Goal: Task Accomplishment & Management: Use online tool/utility

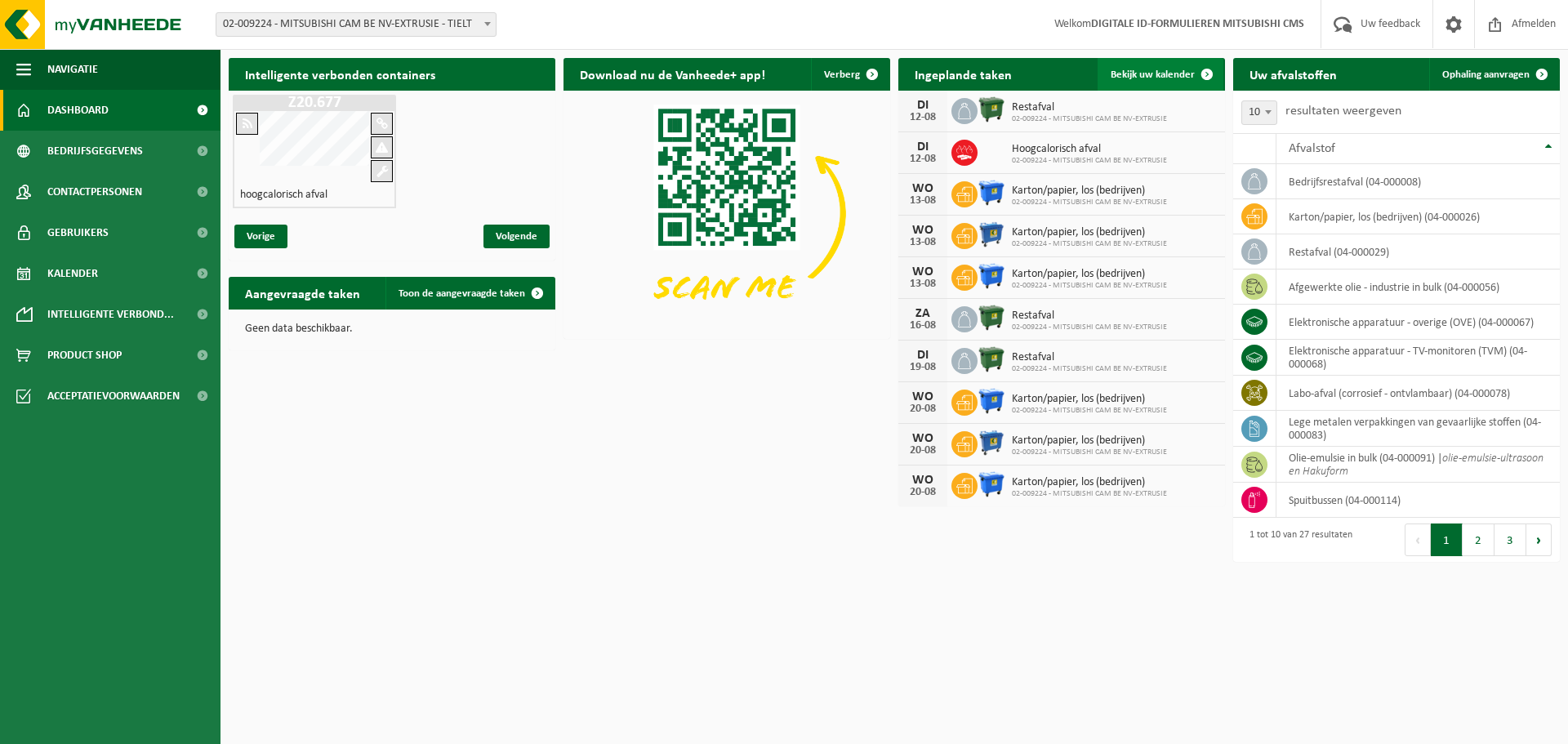
click at [1123, 77] on span "Bekijk uw kalender" at bounding box center [1152, 75] width 84 height 10
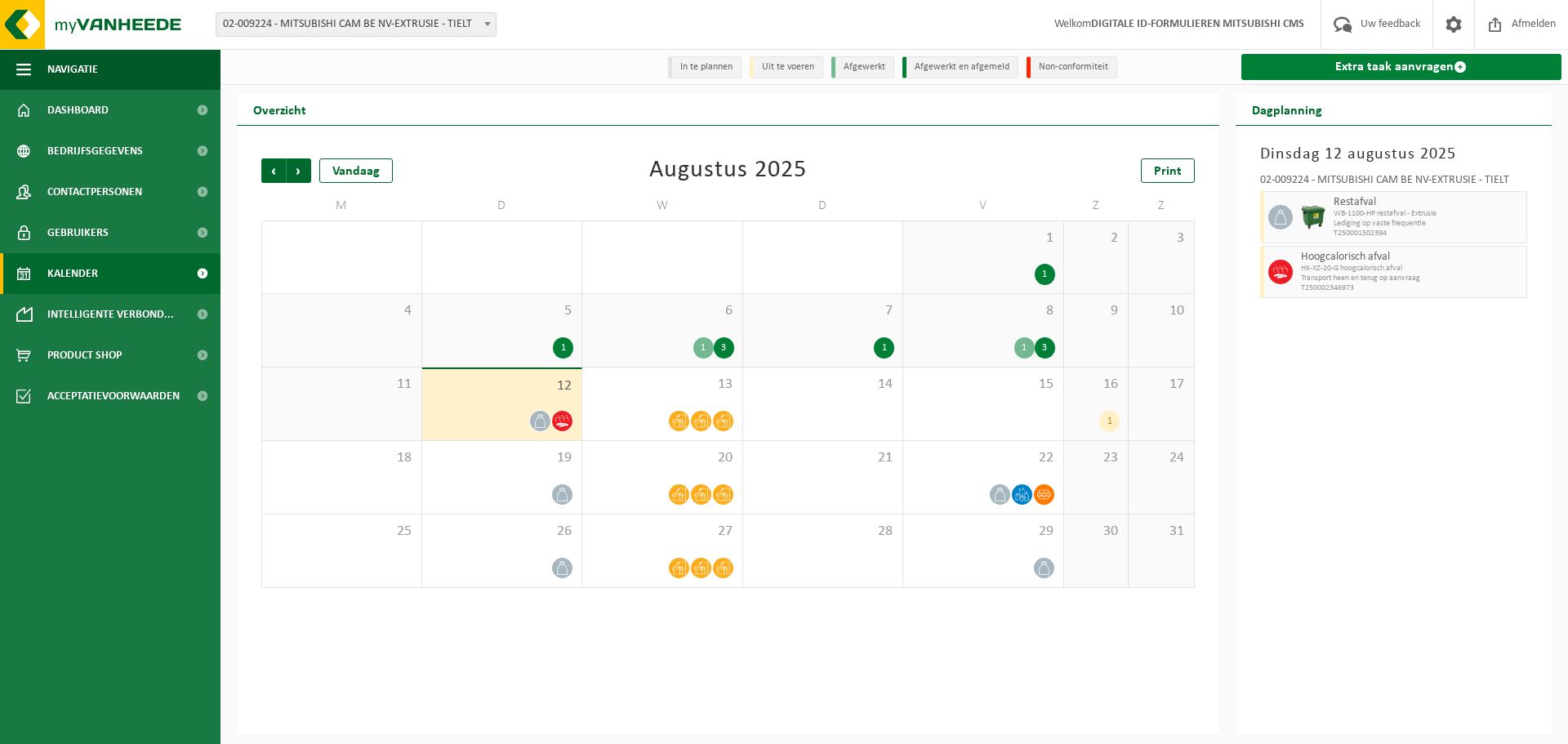
click at [1371, 57] on link "Extra taak aanvragen" at bounding box center [1401, 66] width 321 height 26
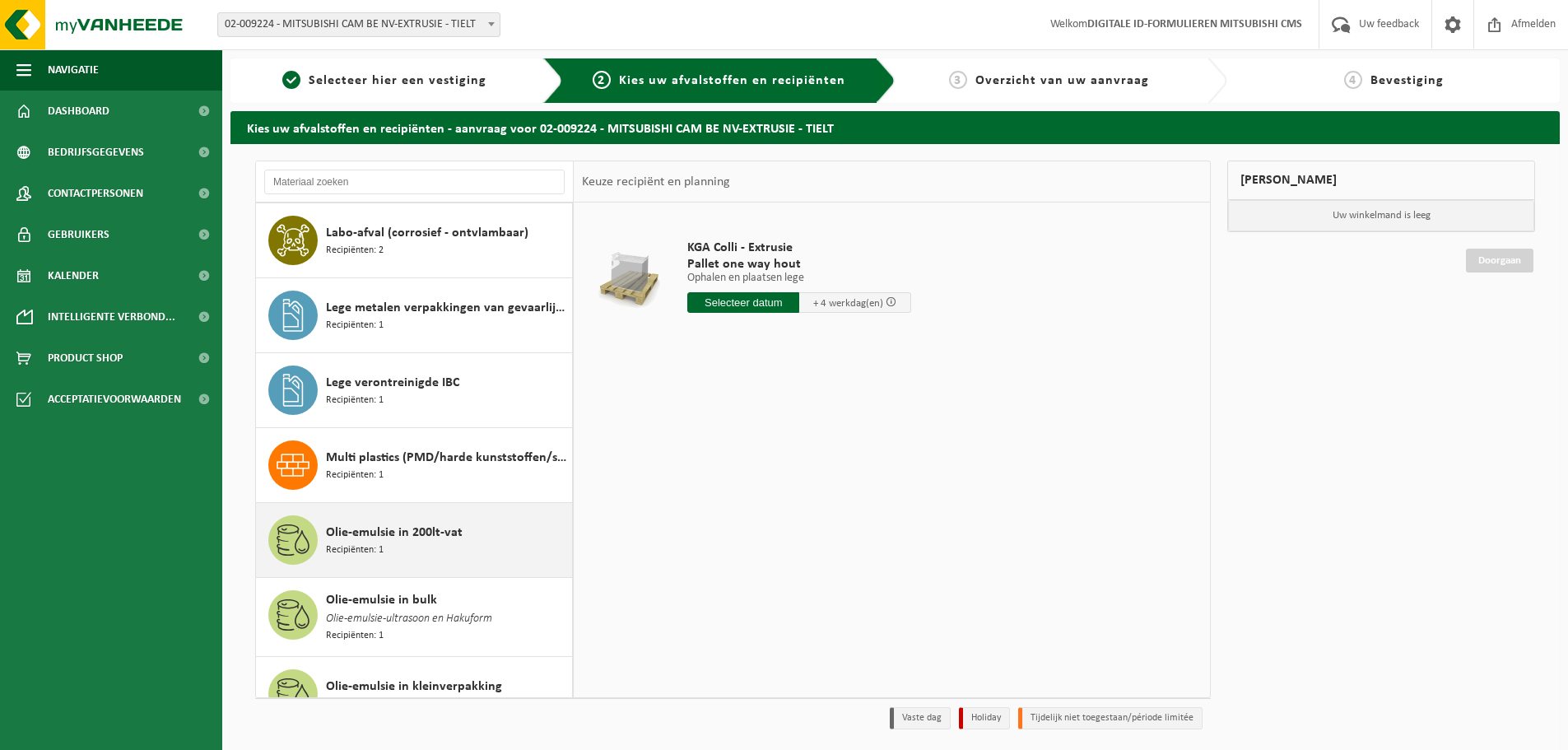
scroll to position [1071, 0]
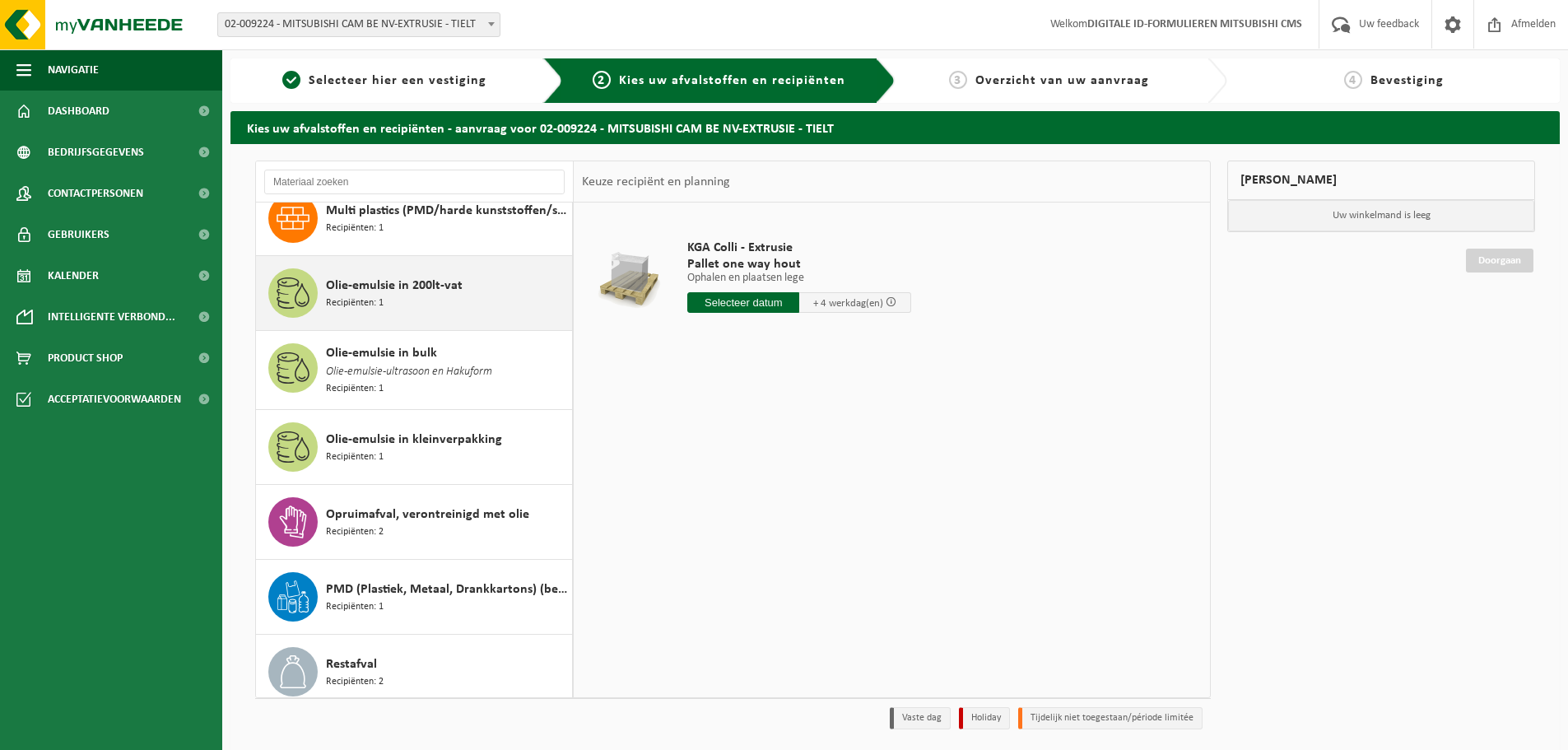
click at [387, 286] on span "Olie-emulsie in 200lt-vat" at bounding box center [393, 285] width 136 height 20
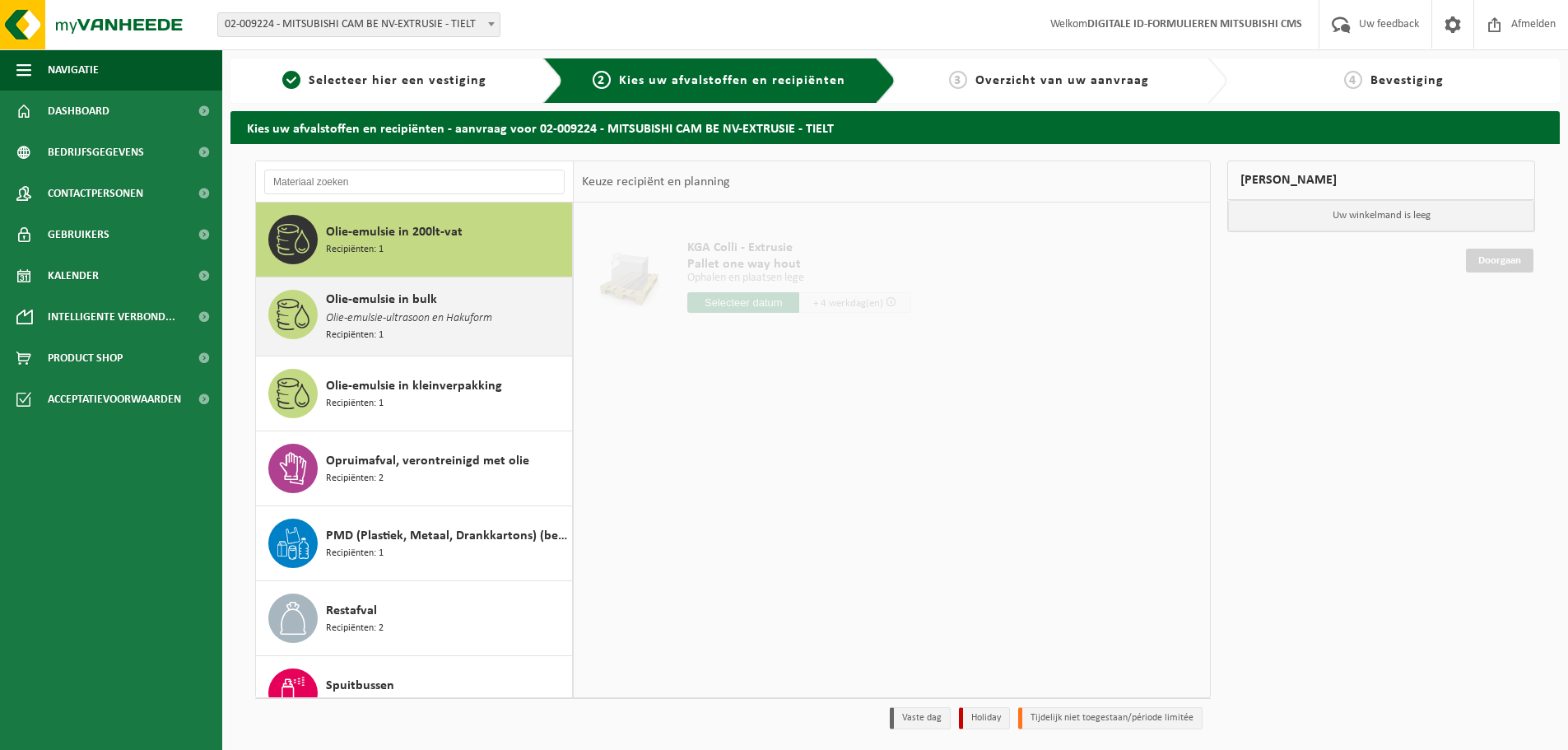
click at [403, 297] on span "Olie-emulsie in bulk" at bounding box center [381, 299] width 111 height 20
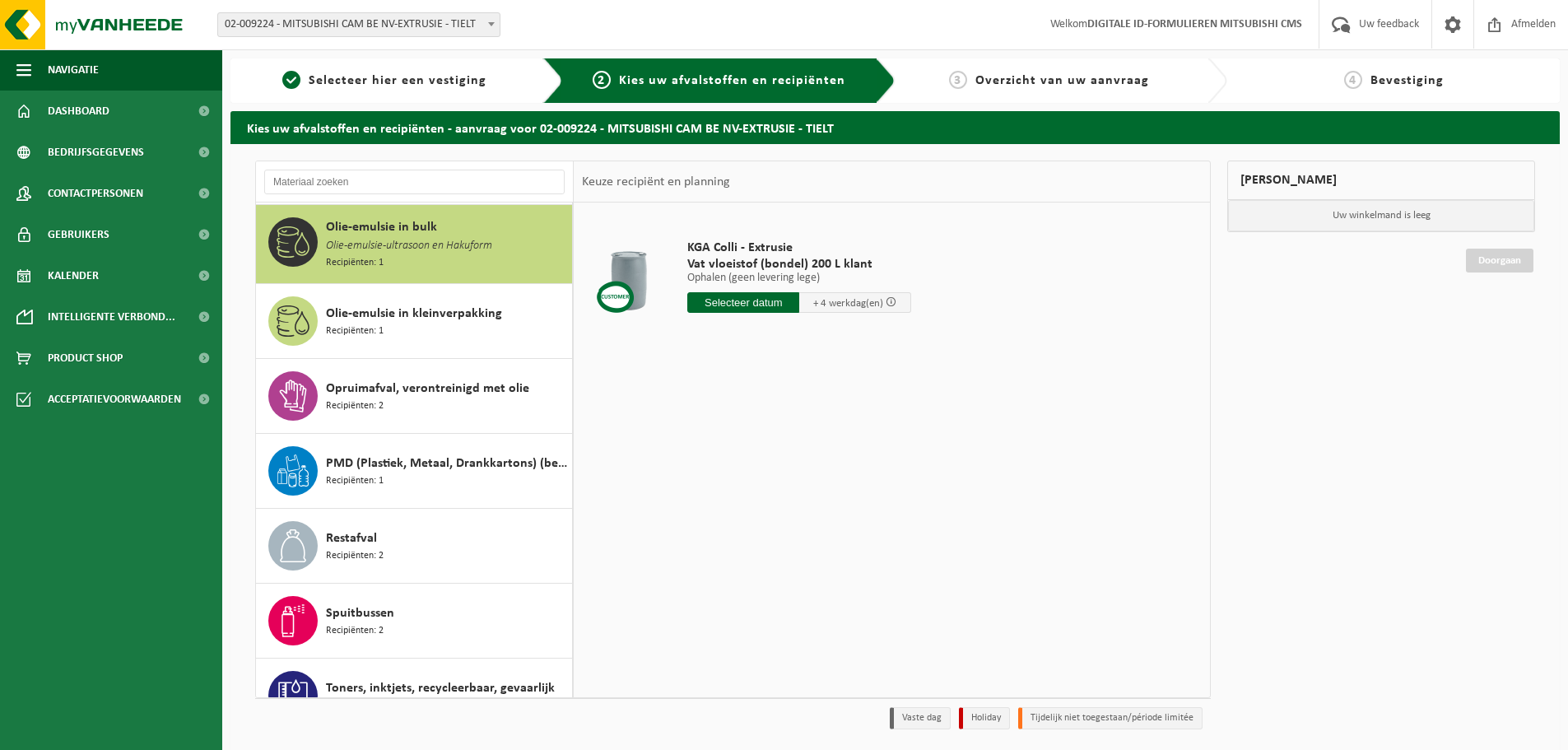
scroll to position [1198, 0]
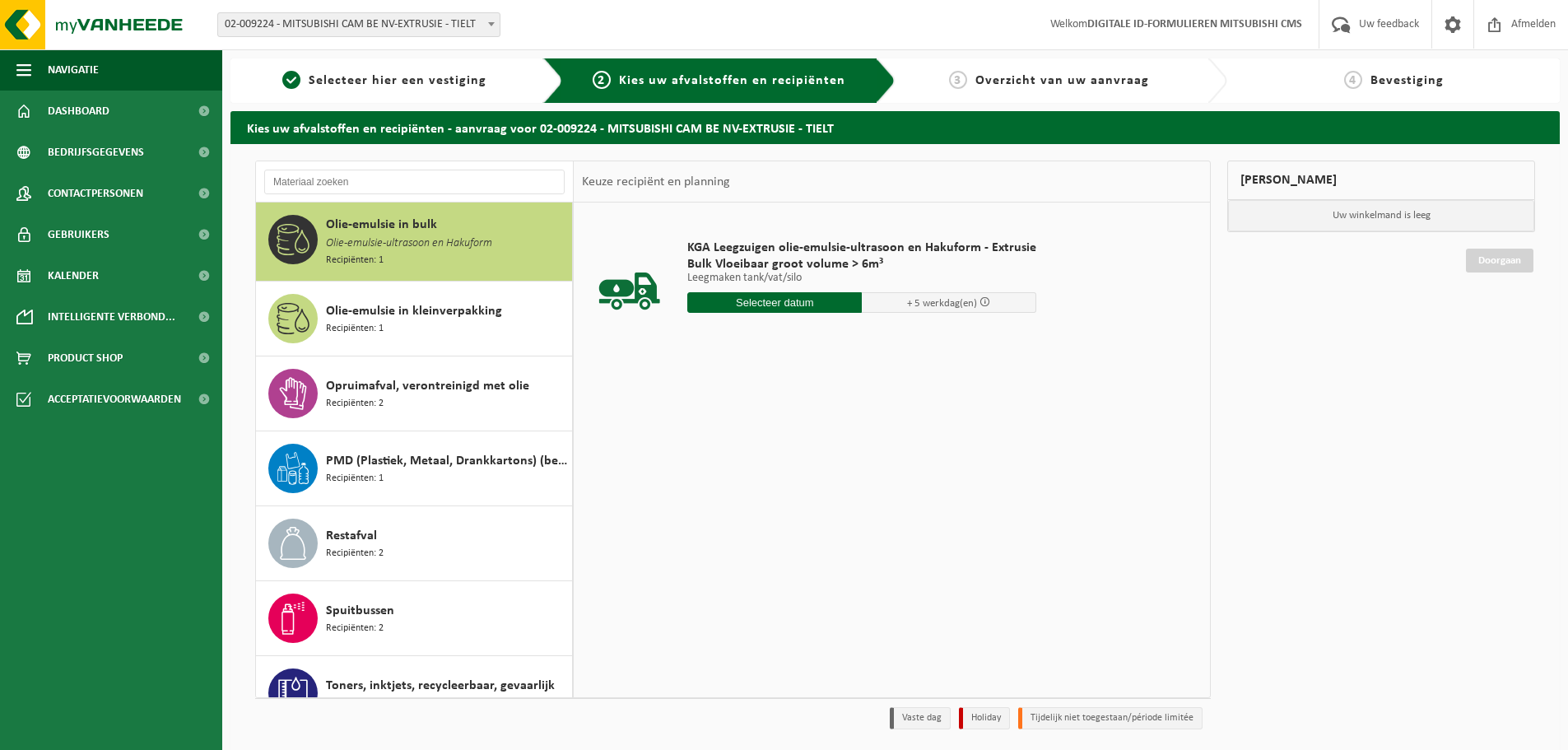
click at [773, 297] on input "text" at bounding box center [775, 303] width 175 height 21
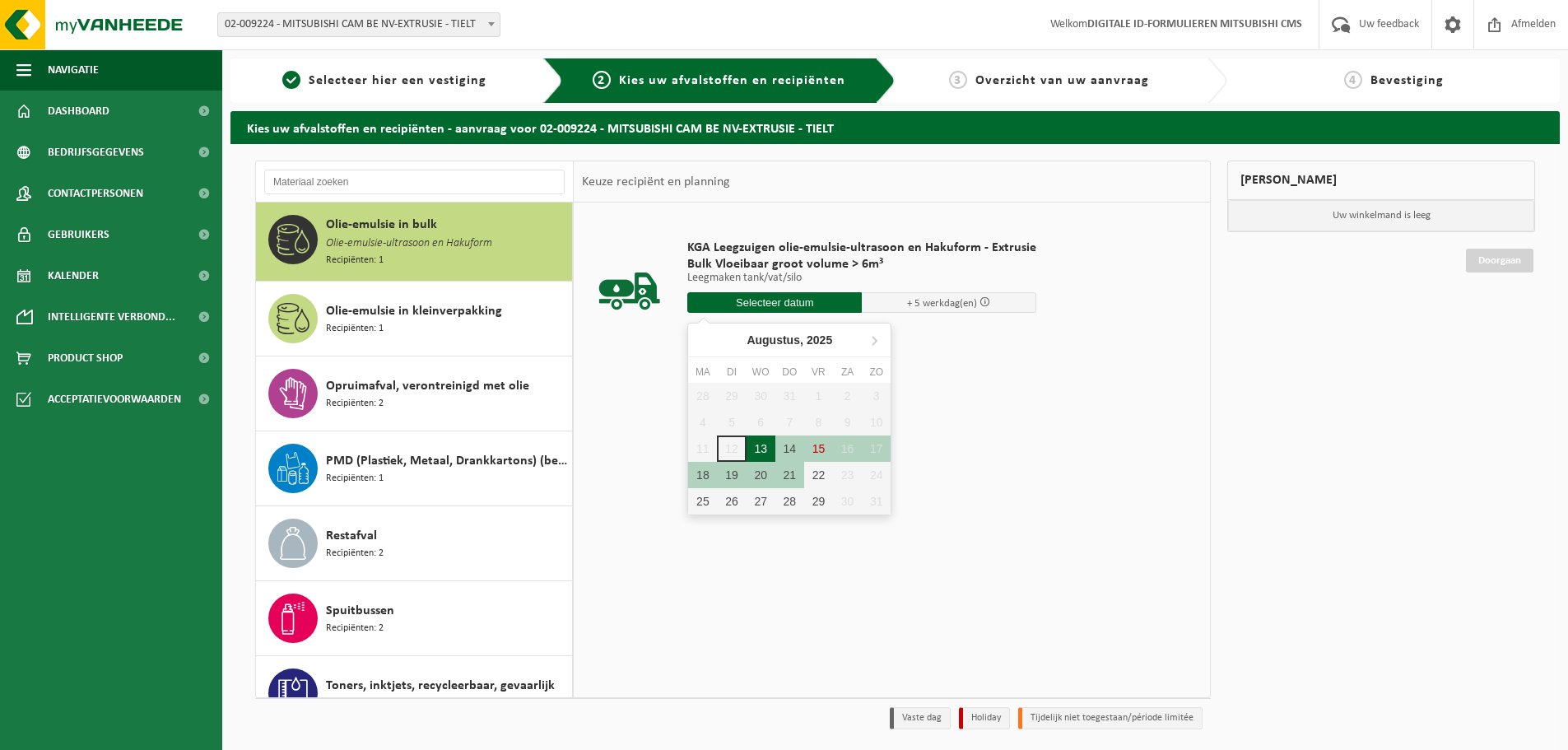
click at [766, 445] on div "13" at bounding box center [761, 448] width 29 height 27
type input "Van 2025-08-13"
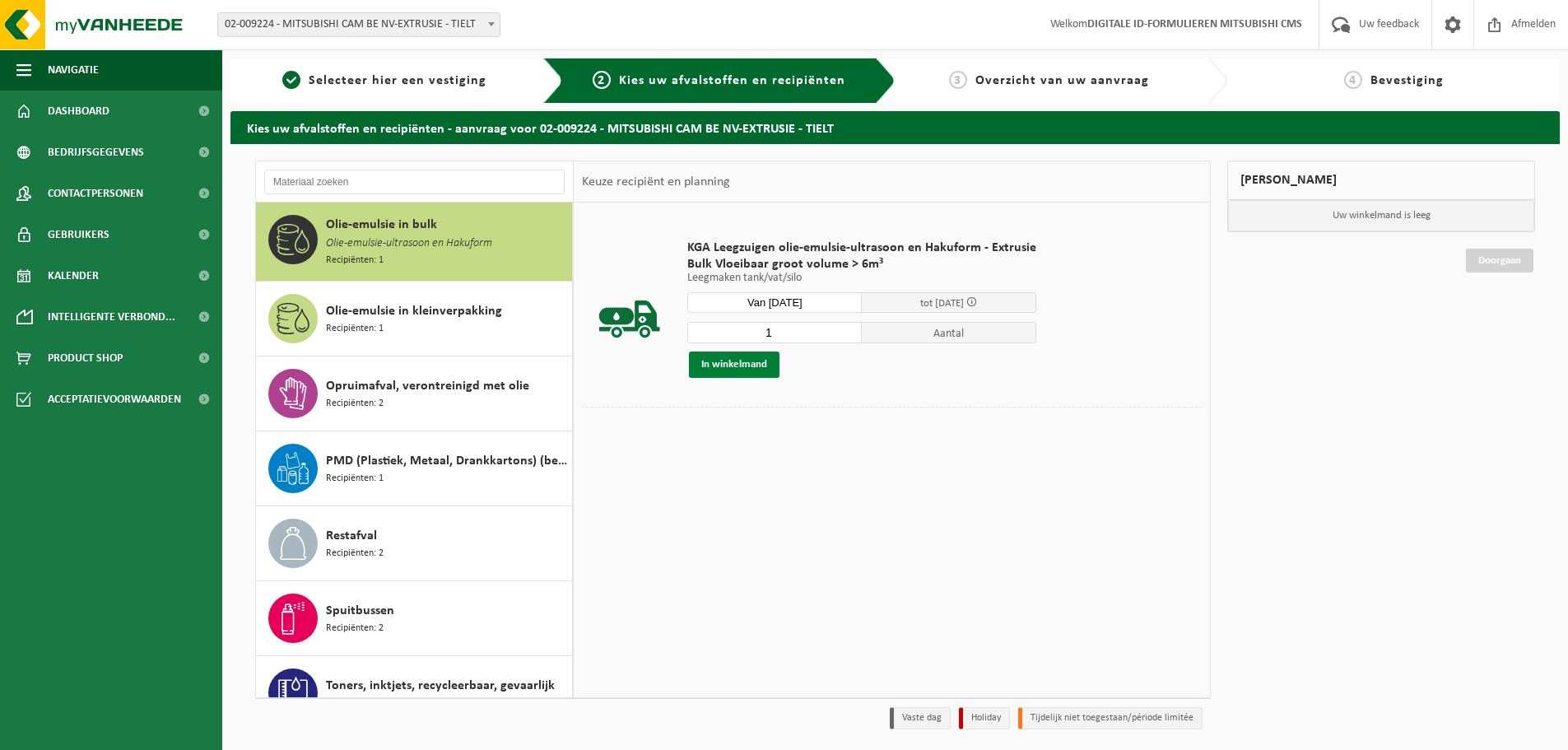
click at [753, 356] on button "In winkelmand" at bounding box center [734, 364] width 91 height 27
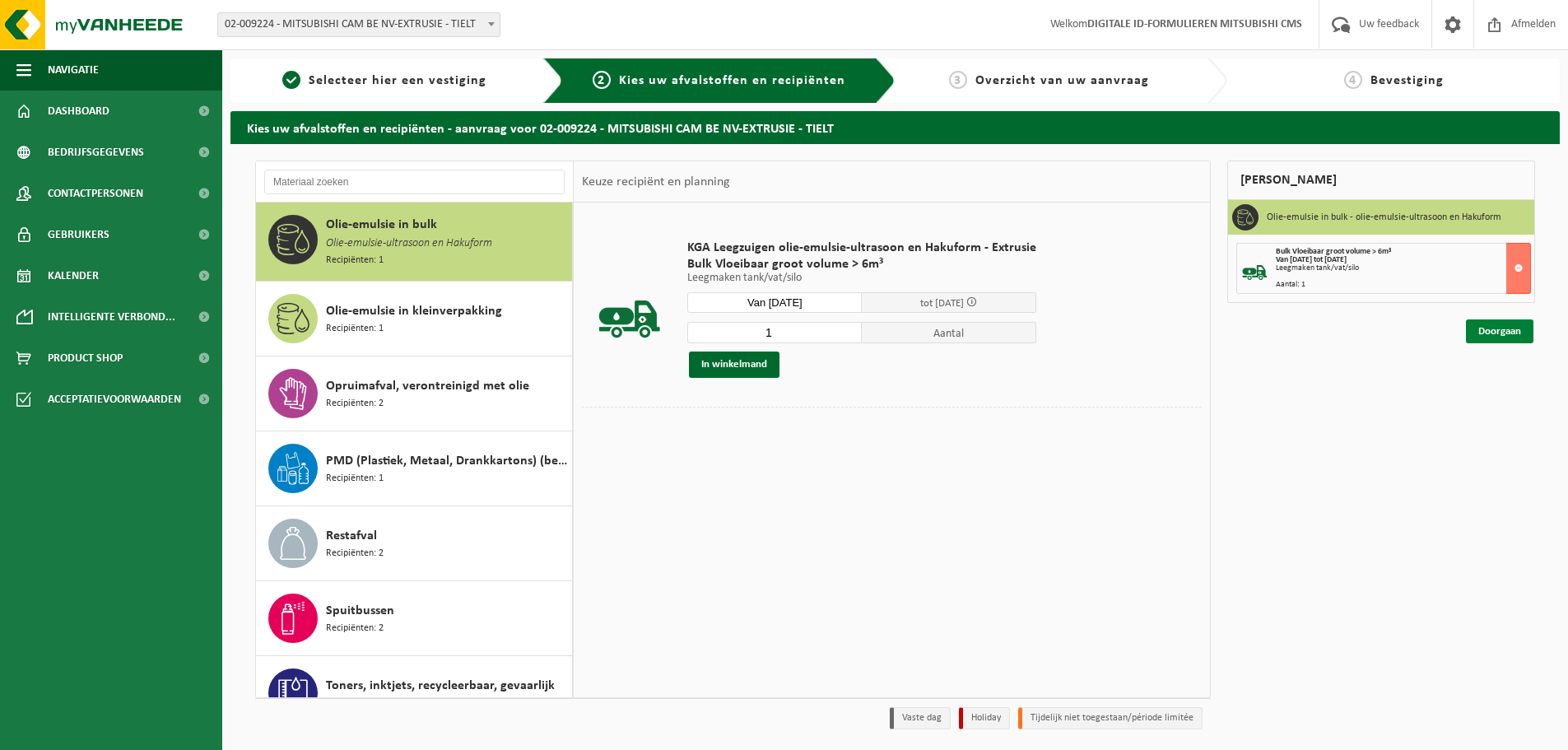
click at [1487, 326] on link "Doorgaan" at bounding box center [1499, 332] width 68 height 24
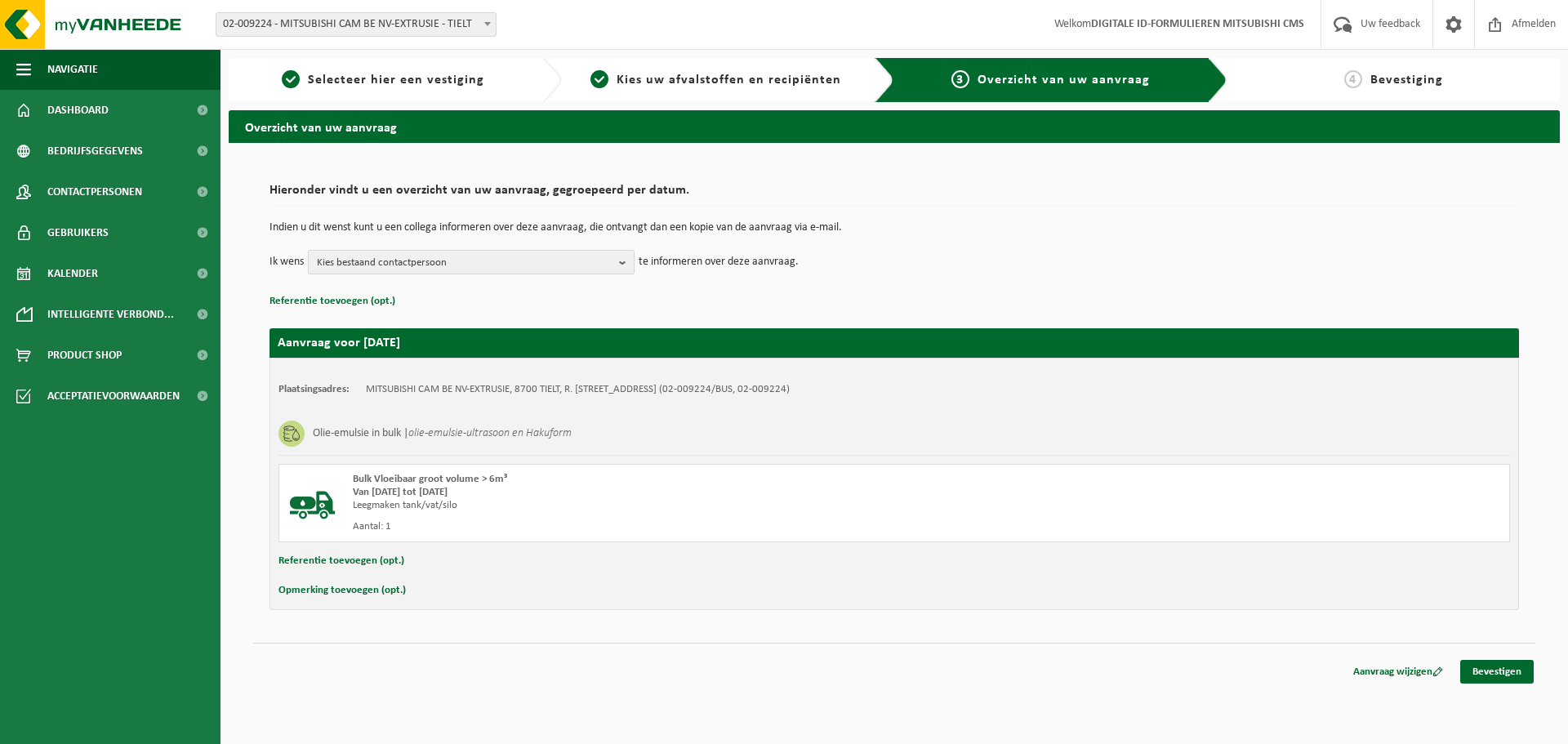
click at [423, 273] on span "Kies bestaand contactpersoon" at bounding box center [465, 263] width 296 height 25
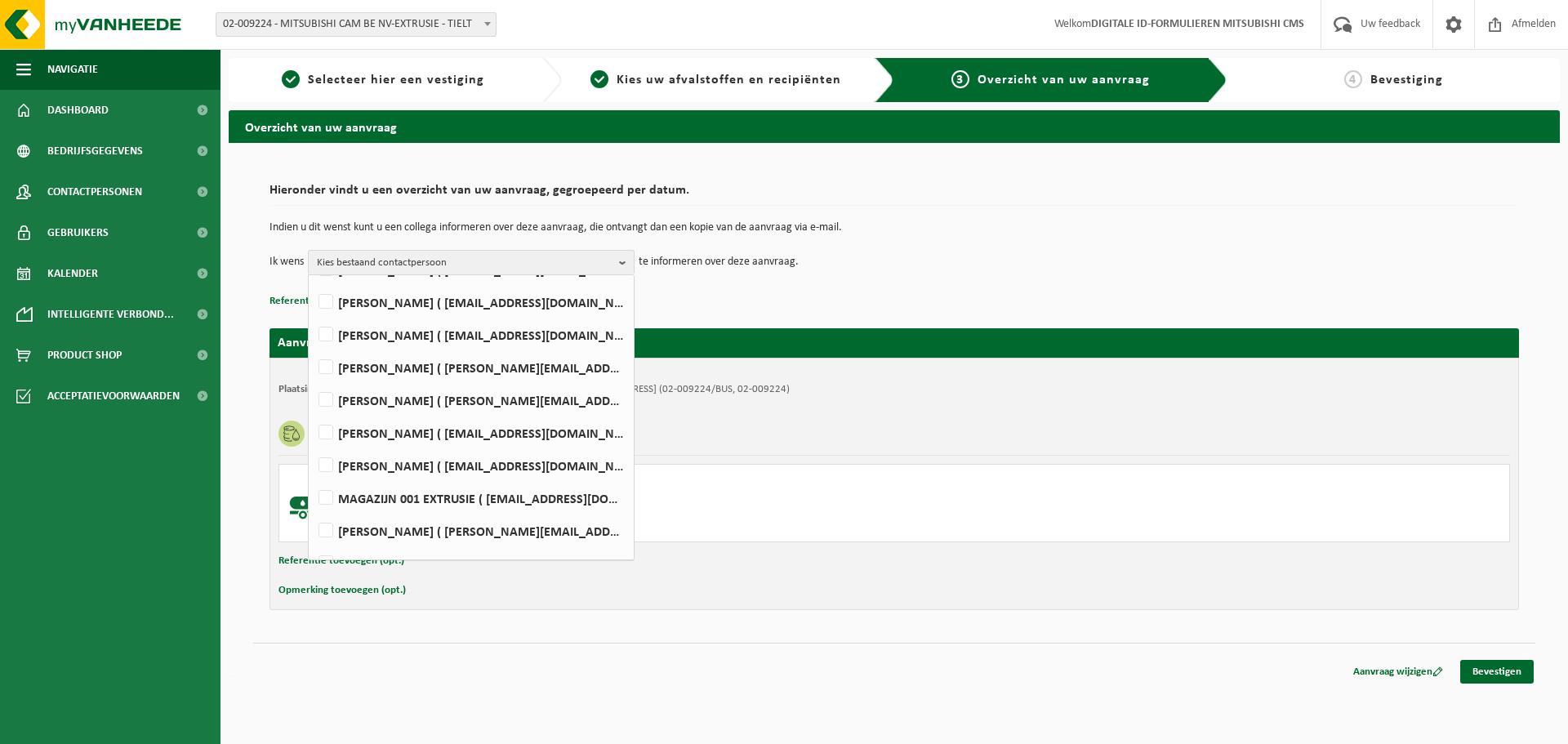
scroll to position [401, 0]
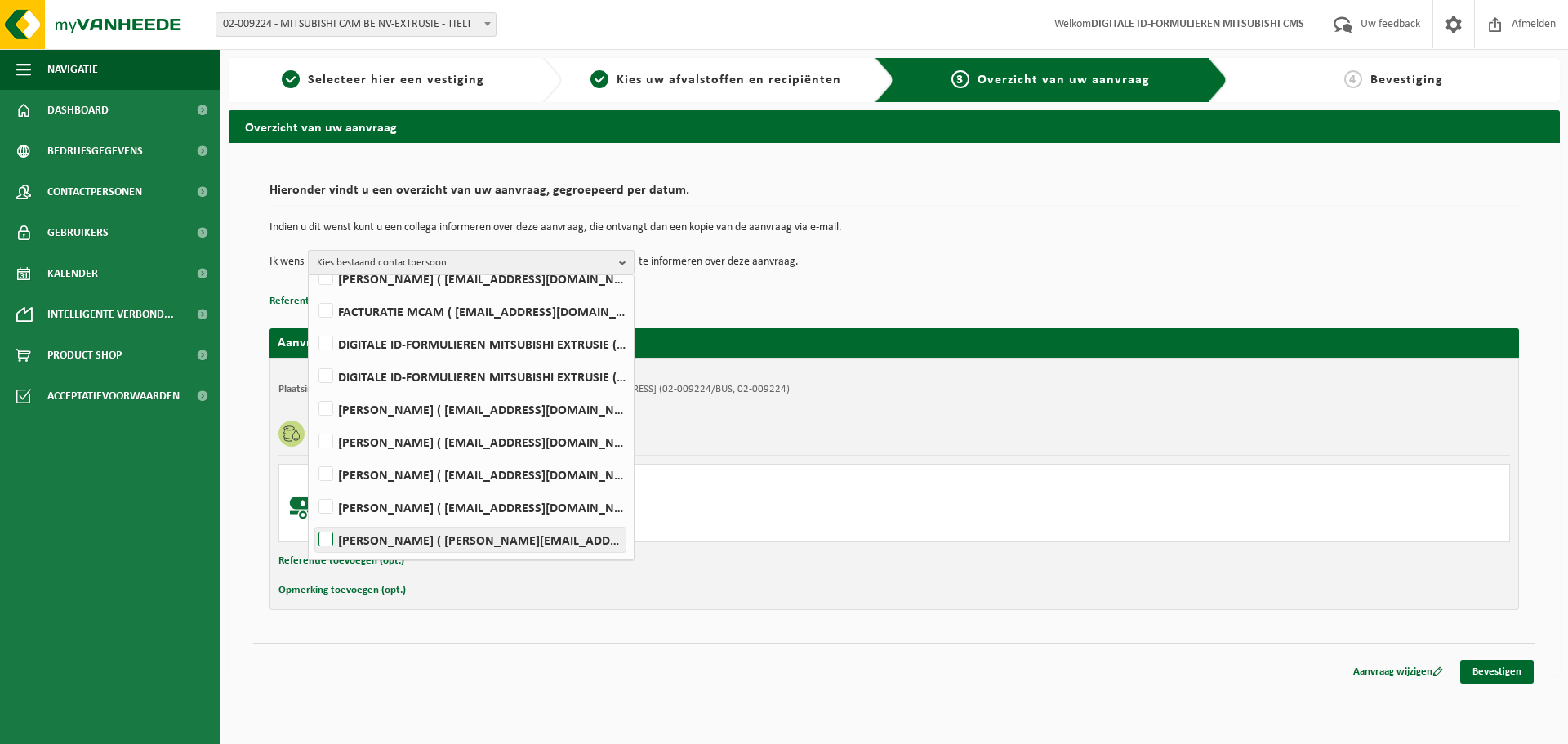
click at [460, 532] on label "Kris Willaert ( kris.willaert@mcgc.com )" at bounding box center [470, 539] width 310 height 25
click at [313, 520] on input "Kris Willaert ( kris.willaert@mcgc.com )" at bounding box center [312, 519] width 1 height 1
checkbox input "true"
click at [881, 289] on div "Hieronder vindt u een overzicht van uw aanvraag, gegroepeerd per datum. Indien …" at bounding box center [894, 243] width 1249 height 136
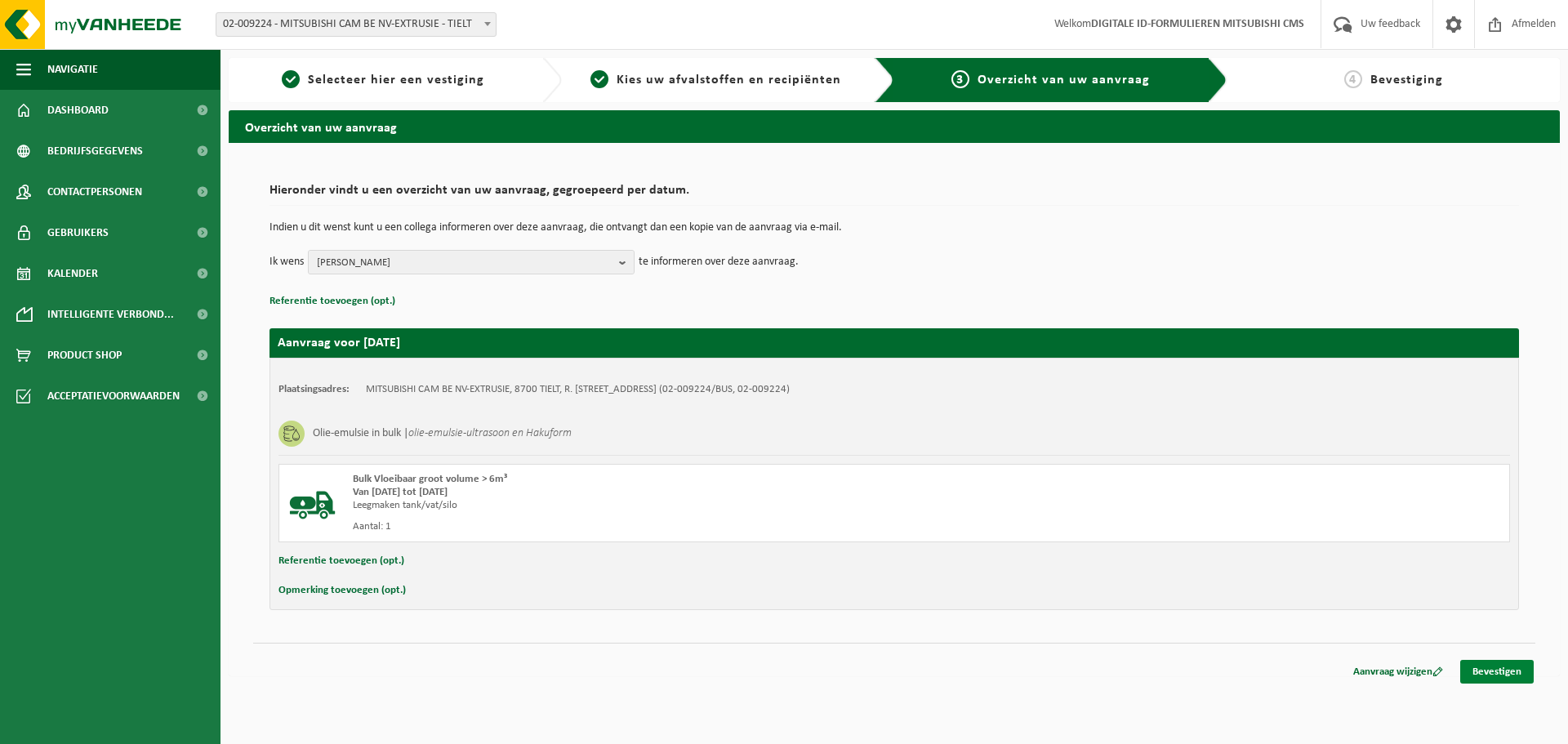
click at [1503, 664] on link "Bevestigen" at bounding box center [1497, 672] width 73 height 24
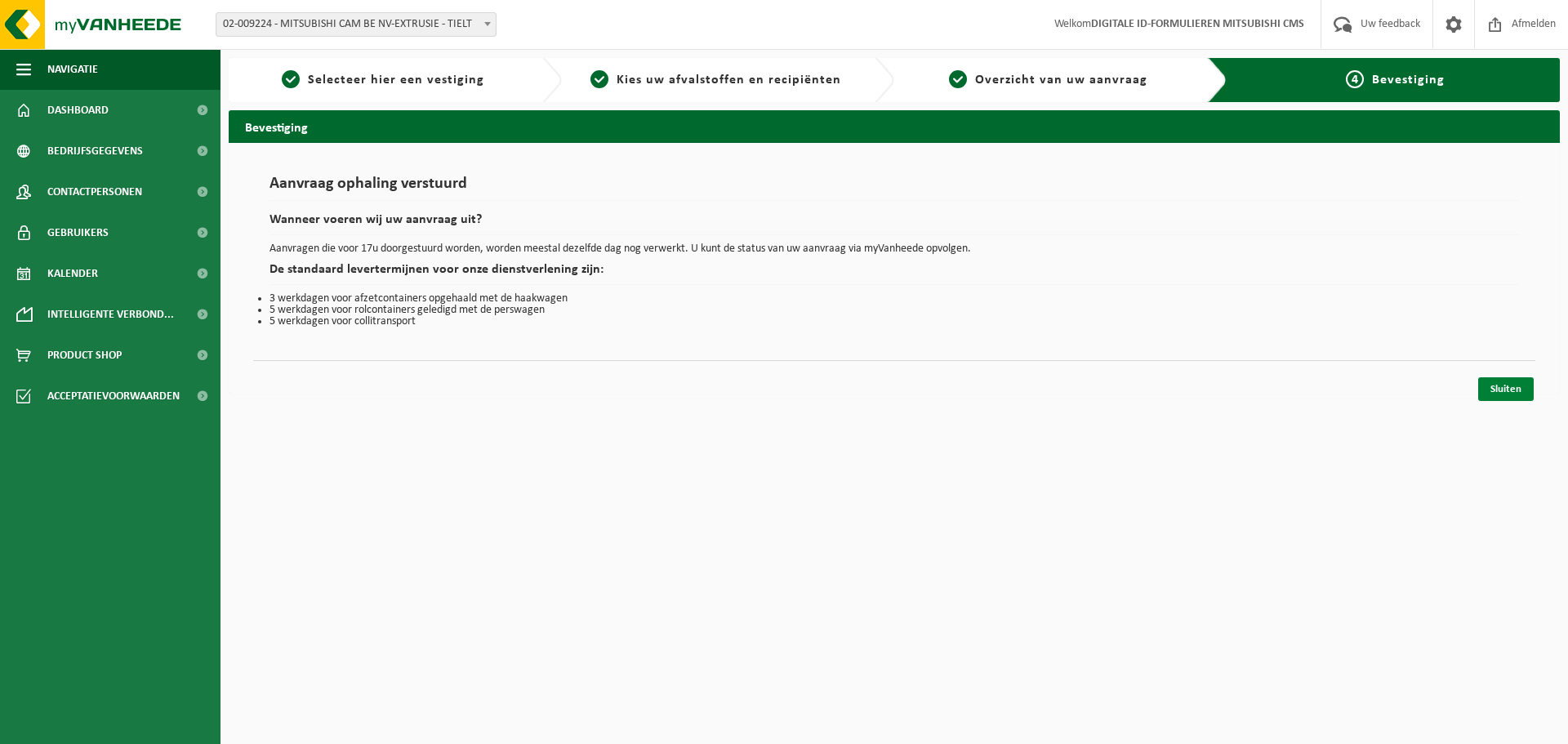
click at [1484, 393] on link "Sluiten" at bounding box center [1505, 389] width 55 height 24
